Goal: Task Accomplishment & Management: Manage account settings

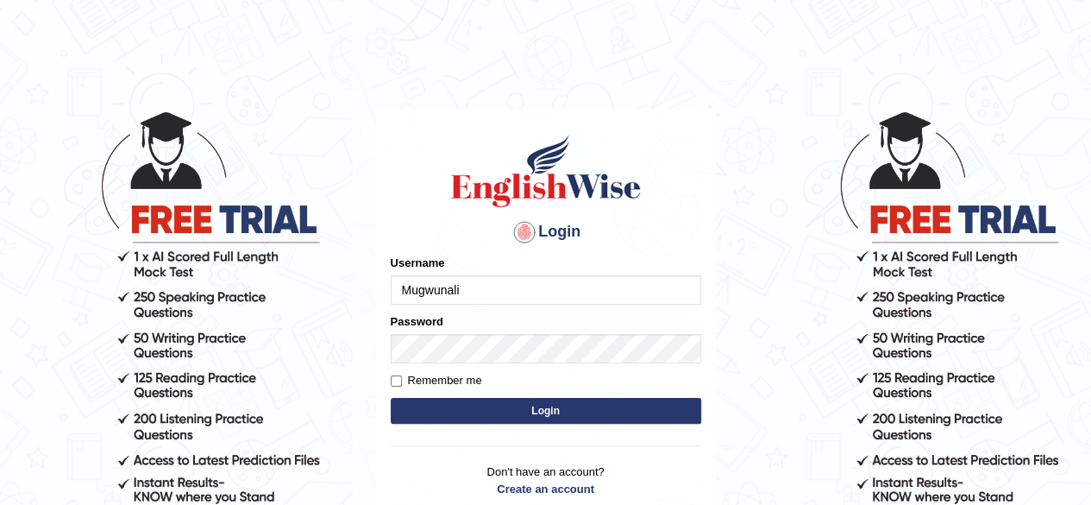
click at [688, 201] on h1 at bounding box center [546, 171] width 310 height 78
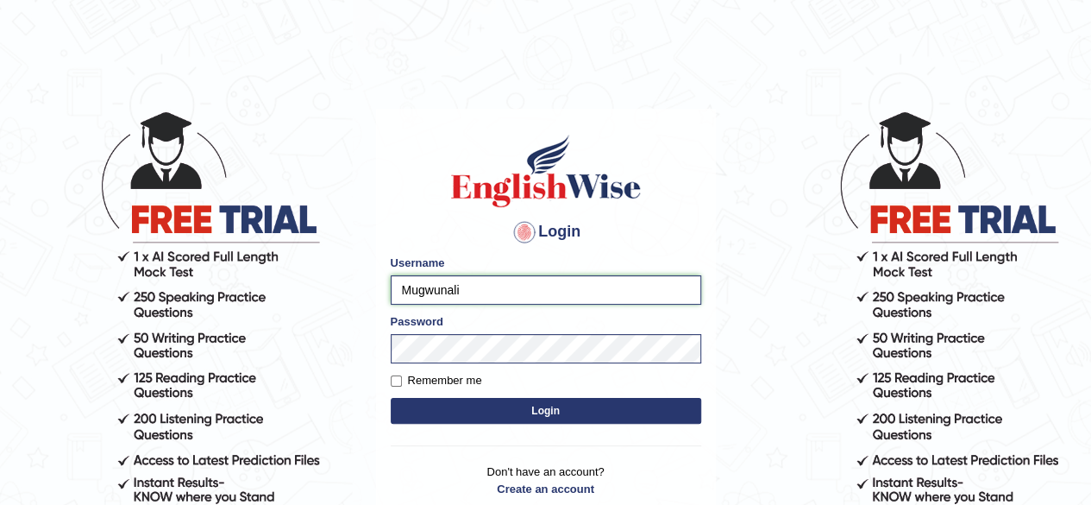
click at [547, 285] on input "Mugwunali" at bounding box center [546, 289] width 310 height 29
type input "Mugwunali"
click at [764, 266] on body "Login Please fix the following errors: Username Mugwunali Password Remember me …" at bounding box center [545, 306] width 1091 height 505
click at [573, 408] on button "Login" at bounding box center [546, 411] width 310 height 26
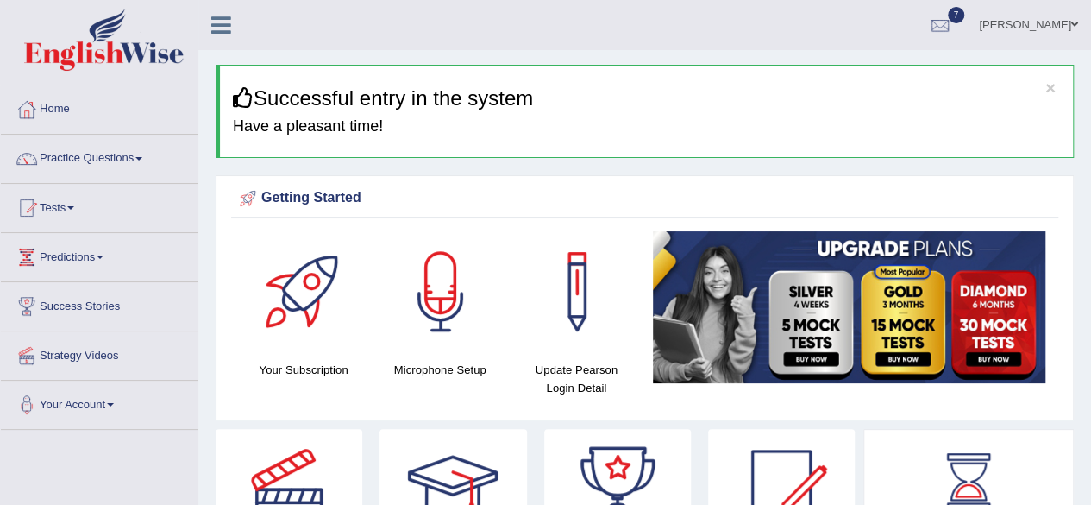
drag, startPoint x: 444, startPoint y: 74, endPoint x: 608, endPoint y: 52, distance: 165.4
click at [801, 117] on div "× Successful entry in the system Have a pleasant time!" at bounding box center [645, 111] width 858 height 93
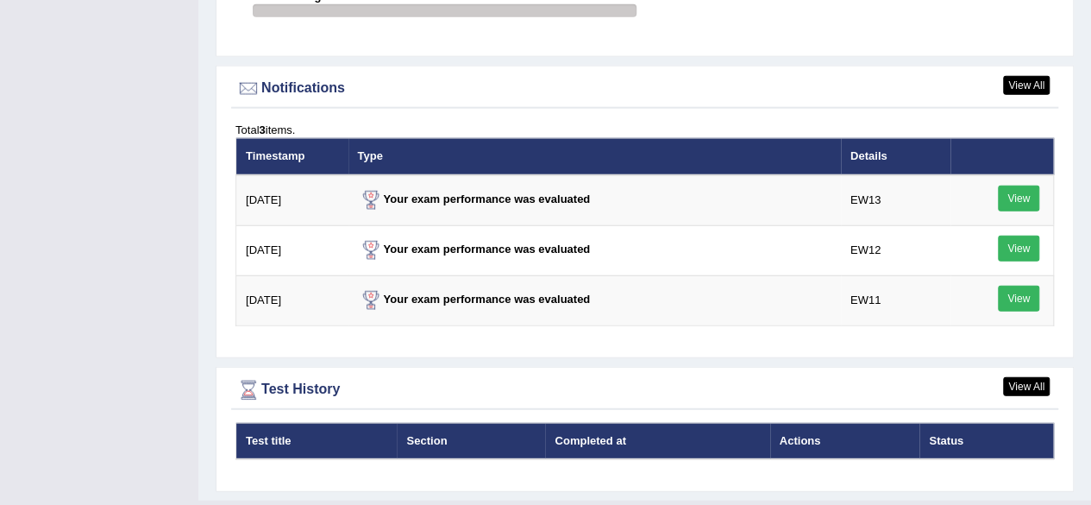
scroll to position [2175, 0]
